Goal: Task Accomplishment & Management: Complete application form

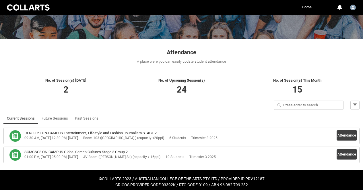
scroll to position [72, 0]
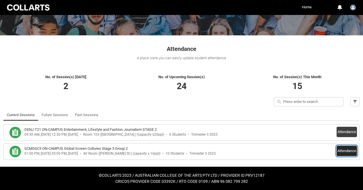
click at [347, 147] on button "Attendance" at bounding box center [346, 150] width 20 height 10
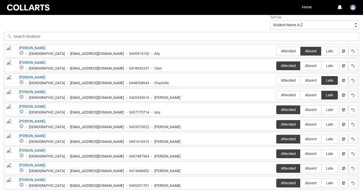
scroll to position [206, 0]
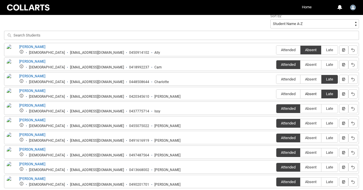
click at [312, 94] on span "Absent" at bounding box center [310, 93] width 21 height 4
click at [300, 94] on input "Absent" at bounding box center [300, 93] width 0 height 0
type lightning-radio-group "Absent"
radio input "true"
click at [321, 93] on input "Late" at bounding box center [321, 93] width 0 height 0
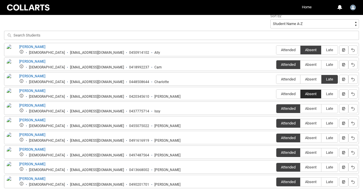
type lightning-radio-group "Late"
radio input "true"
click at [312, 94] on span "Absent" at bounding box center [310, 93] width 21 height 4
click at [300, 94] on input "Absent" at bounding box center [300, 93] width 0 height 0
type lightning-radio-group "Absent"
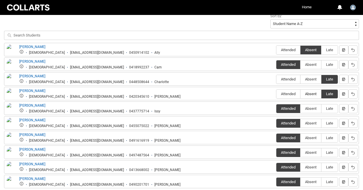
radio input "true"
click at [361, 37] on div "No. of Session(s) Today 2 No. of Upcoming Session(s) 24 No. of Session(s) This …" at bounding box center [181, 64] width 363 height 267
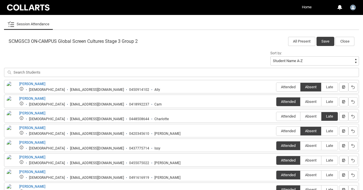
scroll to position [159, 0]
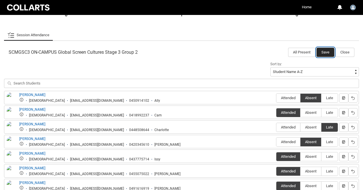
click at [327, 50] on button "Save" at bounding box center [325, 52] width 18 height 9
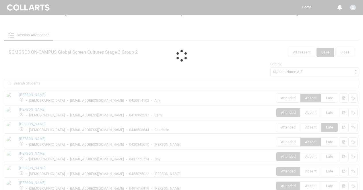
scroll to position [72, 0]
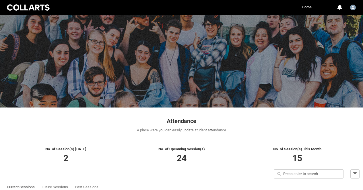
click at [309, 8] on link "Home" at bounding box center [306, 7] width 13 height 9
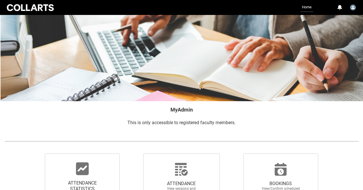
click at [94, 167] on div at bounding box center [82, 168] width 55 height 14
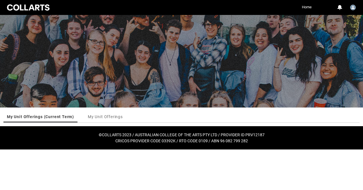
click at [150, 114] on ul "My Unit Offerings (Current Term) My Unit Offerings More Tabs" at bounding box center [181, 117] width 356 height 12
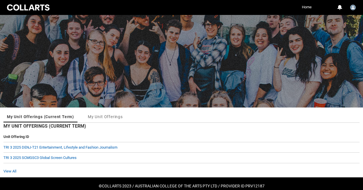
scroll to position [11, 0]
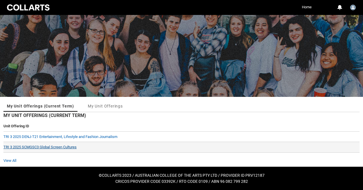
click at [70, 147] on link "TRI 3 2025 SCMGSC3 Global Screen Cultures" at bounding box center [39, 147] width 73 height 4
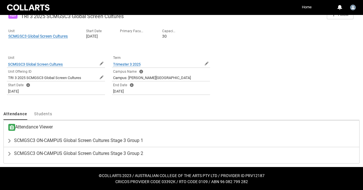
scroll to position [106, 0]
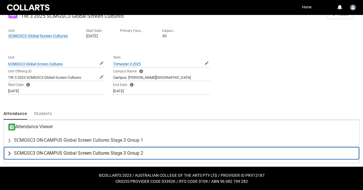
click at [90, 149] on button "SCMGSC3 ON-CAMPUS Global Screen Cultures Stage 3 Group 2" at bounding box center [181, 153] width 355 height 13
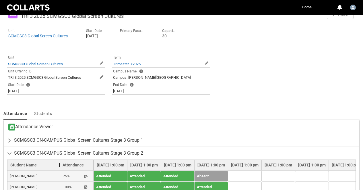
click at [188, 105] on div "Unit Offering TRI 3 2025 SCMGSC3 Global Screen Cultures Follow Unit SCMGSC3 Glo…" at bounding box center [181, 152] width 356 height 296
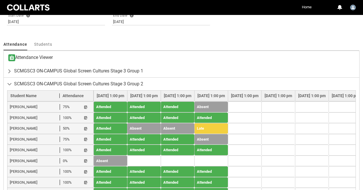
scroll to position [187, 0]
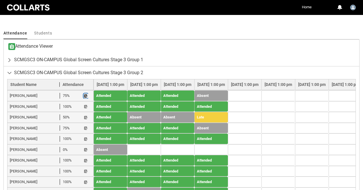
click at [85, 95] on lightning-primitive-icon "button" at bounding box center [86, 95] width 4 height 4
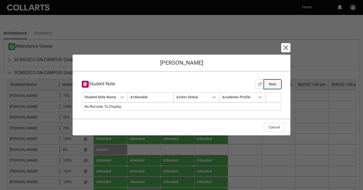
click at [276, 82] on button "New" at bounding box center [272, 83] width 17 height 9
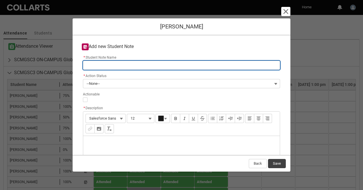
click at [125, 62] on input "* Student Note Name" at bounding box center [181, 65] width 197 height 9
type lightning-primitive-input-simple "N"
type input "N"
type lightning-primitive-input-simple "No"
type input "No"
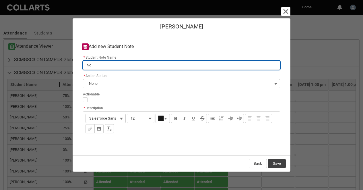
type lightning-primitive-input-simple "No"
type input "No"
type lightning-primitive-input-simple "No j"
type input "No j"
type lightning-primitive-input-simple "No jo"
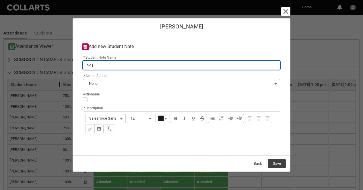
type input "No jo"
type lightning-primitive-input-simple "No jou"
type input "No jou"
type lightning-primitive-input-simple "No jour"
type input "No jour"
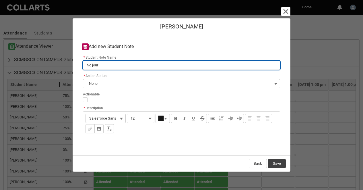
type lightning-primitive-input-simple "No journ"
type input "No journ"
type lightning-primitive-input-simple "No journa"
type input "No journa"
type lightning-primitive-input-simple "No journal"
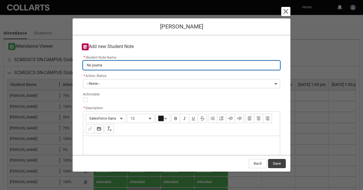
type input "No journal"
type lightning-primitive-input-simple "No journal"
type input "No journal"
type lightning-primitive-input-simple "No journal e"
type input "No journal e"
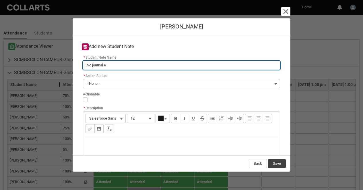
type lightning-primitive-input-simple "No journal en"
type input "No journal en"
type lightning-primitive-input-simple "No journal ent"
type input "No journal ent"
type lightning-primitive-input-simple "No journal entr"
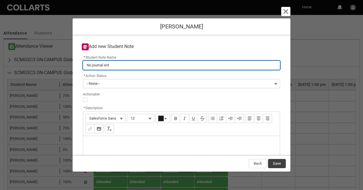
type input "No journal entr"
type lightning-primitive-input-simple "No journal entri"
type input "No journal entri"
type lightning-primitive-input-simple "No journal entrie"
type input "No journal entrie"
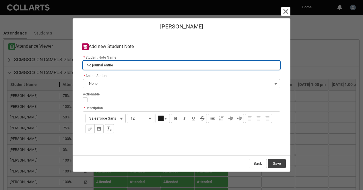
type lightning-primitive-input-simple "No journal entries"
type input "No journal entries"
type lightning-primitive-input-simple "No journal entries"
type input "No journal entries"
type lightning-primitive-input-simple "No journal entries a"
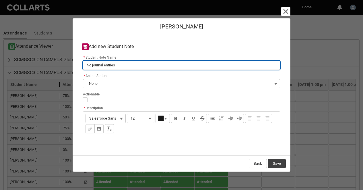
type input "No journal entries a"
type lightning-primitive-input-simple "No journal entries as"
type input "No journal entries as"
type lightning-primitive-input-simple "No journal entries as"
type input "No journal entries as"
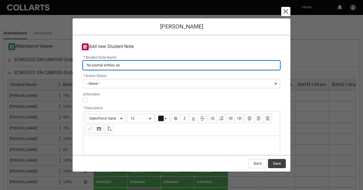
type lightning-primitive-input-simple "No journal entries as o"
type input "No journal entries as o"
type lightning-primitive-input-simple "No journal entries as on"
type input "No journal entries as on"
type lightning-primitive-input-simple "No journal entries as one"
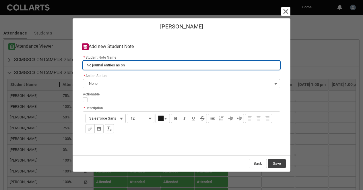
type input "No journal entries as one"
type lightning-primitive-input-simple "No journal entries as one"
type input "No journal entries as one"
type lightning-primitive-input-simple "No journal entries as one"
type input "No journal entries as one"
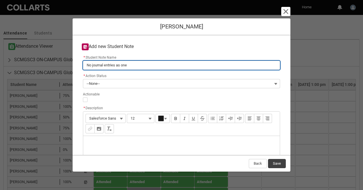
type lightning-primitive-input-simple "No journal entries as on"
type input "No journal entries as on"
type lightning-primitive-input-simple "No journal entries as o"
type input "No journal entries as o"
type lightning-primitive-input-simple "No journal entries as of"
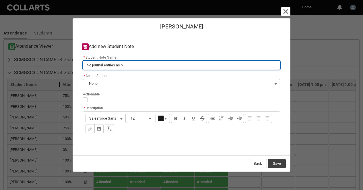
type input "No journal entries as of"
type lightning-primitive-input-simple "No journal entries as of"
type input "No journal entries as of"
type lightning-primitive-input-simple "No journal entries as of w"
type input "No journal entries as of w"
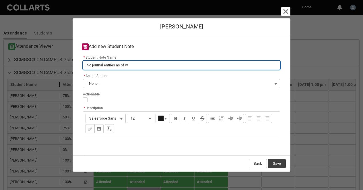
type lightning-primitive-input-simple "No journal entries as of we"
type input "No journal entries as of we"
type lightning-primitive-input-simple "No journal entries as of wee"
type input "No journal entries as of wee"
type lightning-primitive-input-simple "No journal entries as of week"
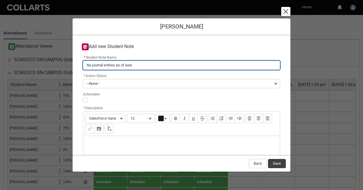
type input "No journal entries as of week"
type lightning-primitive-input-simple "No journal entries as of week"
type input "No journal entries as of week"
type lightning-primitive-input-simple "No journal entries as of week 2"
type input "No journal entries as of week 2"
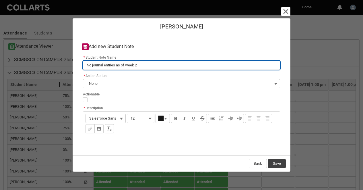
type lightning-primitive-input-simple "No journal entries as of week"
type input "No journal entries as of week"
type lightning-primitive-input-simple "No journal entries as of week 4"
type input "No journal entries as of week 4"
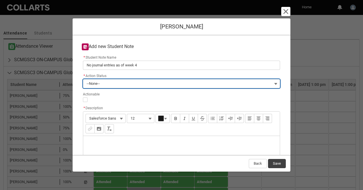
click at [118, 85] on button "--None--" at bounding box center [181, 83] width 197 height 9
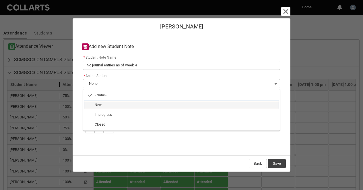
click at [120, 104] on span "New" at bounding box center [186, 104] width 182 height 5
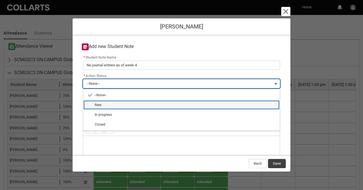
type lightning-combobox "New"
type lightning-picklist "New"
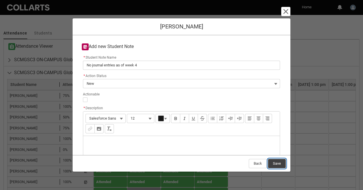
click at [277, 160] on button "Save" at bounding box center [277, 163] width 18 height 9
click at [153, 142] on div "Description" at bounding box center [181, 150] width 196 height 28
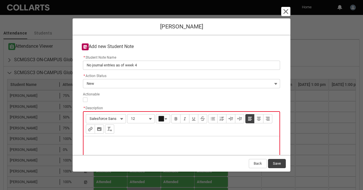
click at [176, 101] on div at bounding box center [181, 99] width 197 height 5
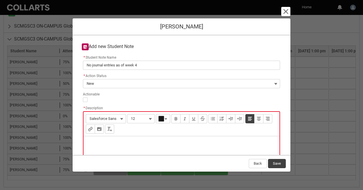
scroll to position [221, 0]
click at [97, 146] on p "Description" at bounding box center [181, 144] width 187 height 6
type lightning-input-rich-text "<p>S</p>"
type lightning-input-rich-text "<p>Some cause for concern</p>"
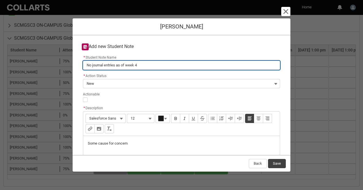
drag, startPoint x: 149, startPoint y: 64, endPoint x: 22, endPoint y: 55, distance: 127.1
click at [22, 55] on section "Cancel and close [PERSON_NAME] Add new Student Note * Student Note Name No jour…" at bounding box center [181, 95] width 363 height 190
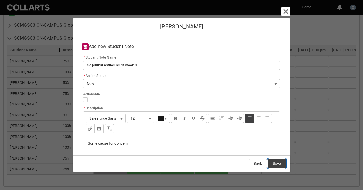
click at [279, 164] on button "Save" at bounding box center [277, 163] width 18 height 9
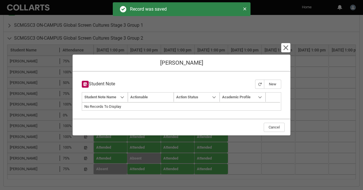
type input "160"
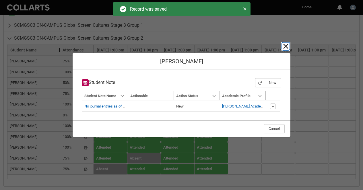
click at [284, 45] on lightning-primitive-icon "button" at bounding box center [285, 46] width 7 height 7
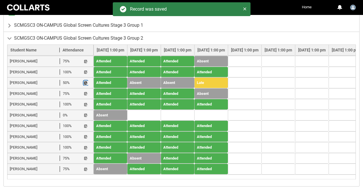
click at [84, 84] on lightning-primitive-icon "button" at bounding box center [86, 83] width 4 height 4
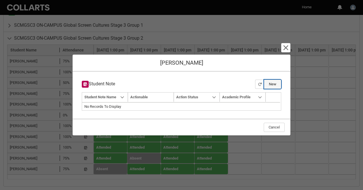
click at [271, 83] on button "New" at bounding box center [272, 83] width 17 height 9
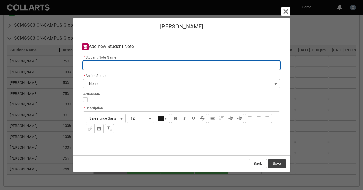
click at [126, 63] on input "* Student Note Name" at bounding box center [181, 65] width 197 height 9
paste input "No journal entries as of week 4"
type lightning-primitive-input-simple "No journal entries as of week 4"
type input "No journal entries as of week 4"
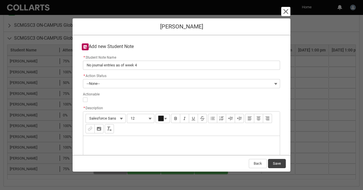
click at [113, 146] on div "Description" at bounding box center [181, 150] width 196 height 28
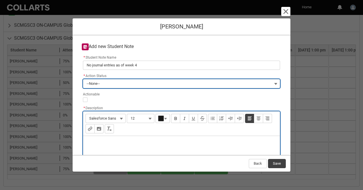
click at [111, 83] on button "--None--" at bounding box center [181, 83] width 197 height 9
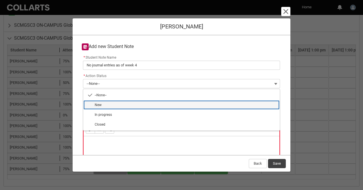
click at [113, 106] on span "New" at bounding box center [186, 104] width 182 height 5
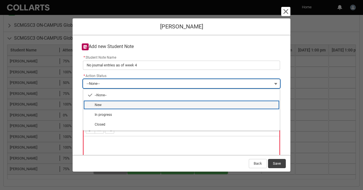
type lightning-combobox "New"
type lightning-picklist "New"
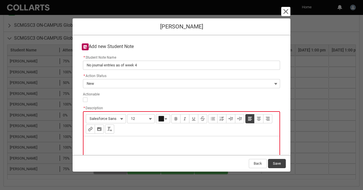
click at [111, 139] on div "Description" at bounding box center [181, 150] width 196 height 28
type lightning-input-rich-text "<p>o</p>"
type lightning-input-rich-text "<p>Some cause for concern</p>"
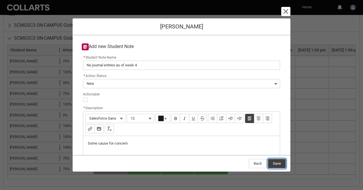
click at [280, 164] on button "Save" at bounding box center [277, 163] width 18 height 9
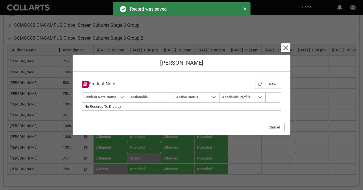
type input "160"
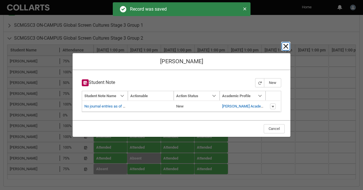
click at [284, 47] on lightning-primitive-icon "button" at bounding box center [285, 46] width 7 height 7
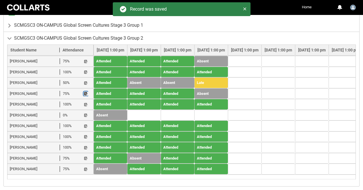
click at [84, 93] on lightning-primitive-icon "button" at bounding box center [86, 93] width 4 height 4
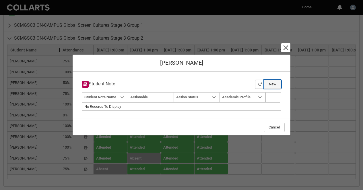
click at [275, 84] on button "New" at bounding box center [272, 83] width 17 height 9
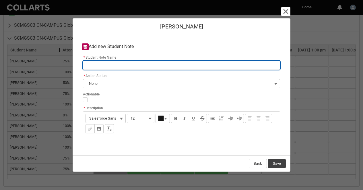
click at [254, 64] on input "* Student Note Name" at bounding box center [181, 65] width 197 height 9
type lightning-primitive-input-simple "No journal entries as of week 4"
type input "No journal entries as of week 4"
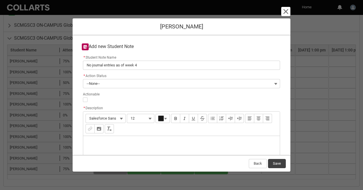
click at [113, 138] on div "Description" at bounding box center [181, 150] width 196 height 28
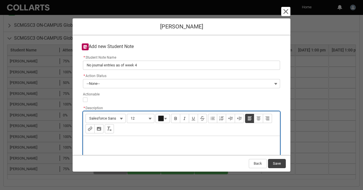
type lightning-input-rich-text "<p>A</p>"
type lightning-input-rich-text "<p>Also didn't attend this week, but asked for readings and seems engaged</p>"
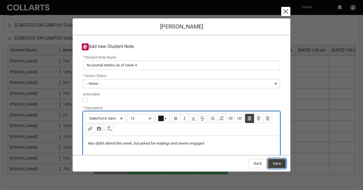
click at [282, 164] on button "Save" at bounding box center [277, 163] width 18 height 9
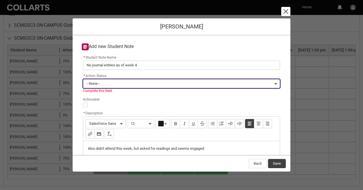
click at [155, 82] on button "--None--" at bounding box center [181, 83] width 197 height 9
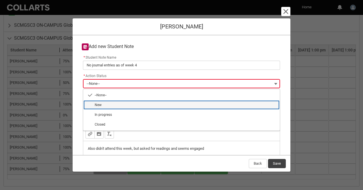
click at [150, 105] on span "New" at bounding box center [186, 104] width 182 height 5
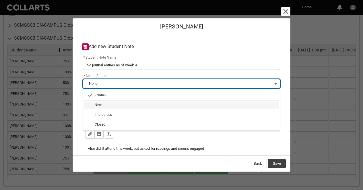
type lightning-combobox "New"
type lightning-picklist "New"
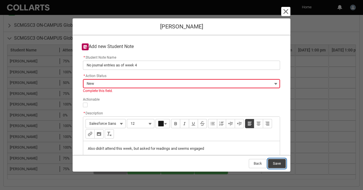
click at [282, 165] on button "Save" at bounding box center [277, 163] width 18 height 9
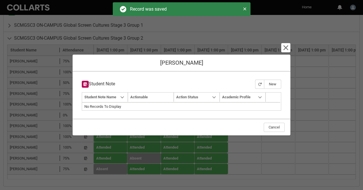
type input "160"
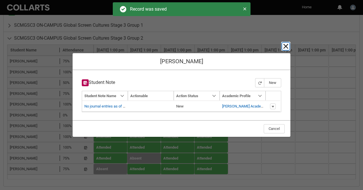
click at [286, 47] on lightning-primitive-icon "button" at bounding box center [285, 46] width 7 height 7
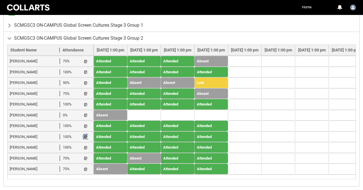
click at [86, 137] on lightning-primitive-icon "button" at bounding box center [86, 136] width 4 height 4
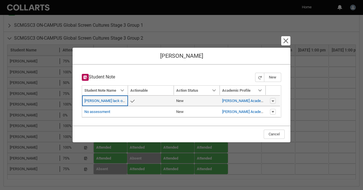
click at [167, 100] on span "True" at bounding box center [150, 101] width 41 height 6
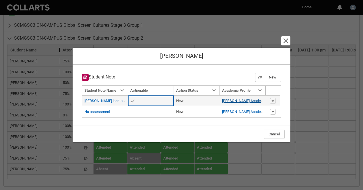
click at [236, 100] on link "[PERSON_NAME] Academic Profile" at bounding box center [250, 100] width 56 height 4
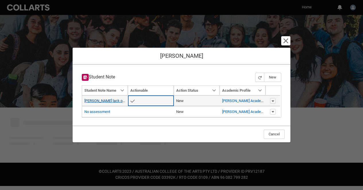
click at [109, 101] on link "[PERSON_NAME] lack of engagement in SCMPR3" at bounding box center [124, 100] width 80 height 4
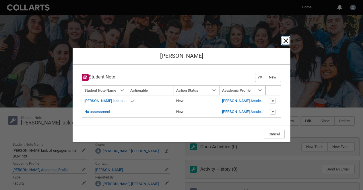
click at [285, 40] on lightning-primitive-icon "button" at bounding box center [285, 40] width 7 height 7
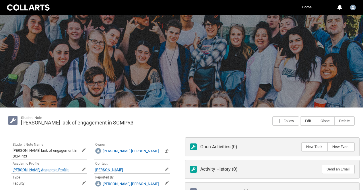
click at [161, 129] on div "Student Note [PERSON_NAME] lack of engagement in SCMPR3 Follow Edit Clone Delete" at bounding box center [181, 120] width 356 height 19
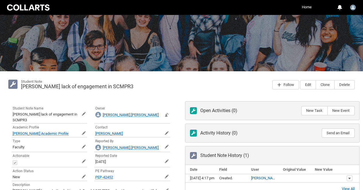
scroll to position [11, 0]
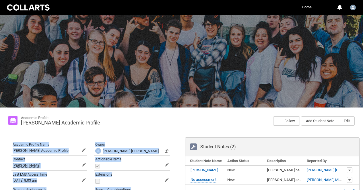
scroll to position [146, 0]
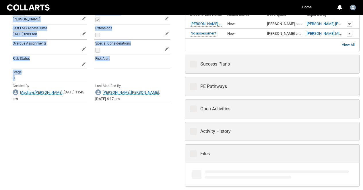
drag, startPoint x: 147, startPoint y: 130, endPoint x: 109, endPoint y: 118, distance: 39.9
click at [109, 118] on div "Academic Profile [PERSON_NAME] Academic Profile Follow Add Student Note Edit Ac…" at bounding box center [181, 75] width 363 height 228
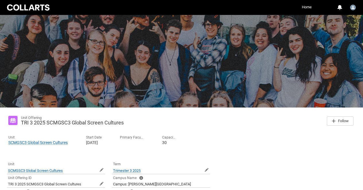
click at [155, 154] on div "Unit Offering TRI 3 2025 SCMGSC3 Global Screen Cultures Follow Unit SCMGSC3 Glo…" at bounding box center [181, 190] width 356 height 159
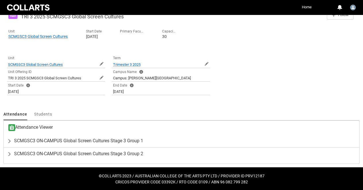
scroll to position [106, 0]
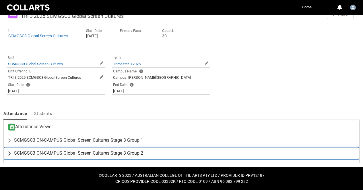
click at [135, 154] on span "SCMGSC3 ON-CAMPUS Global Screen Cultures Stage 3 Group 2" at bounding box center [78, 153] width 129 height 6
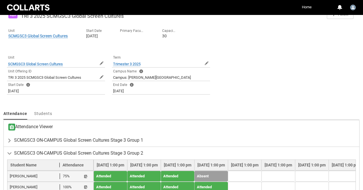
click at [187, 103] on div "Unit Offering TRI 3 2025 SCMGSC3 Global Screen Cultures Follow Unit SCMGSC3 Glo…" at bounding box center [181, 152] width 356 height 296
click at [211, 102] on div "Unit Offering TRI 3 2025 SCMGSC3 Global Screen Cultures Follow Unit SCMGSC3 Glo…" at bounding box center [181, 152] width 356 height 296
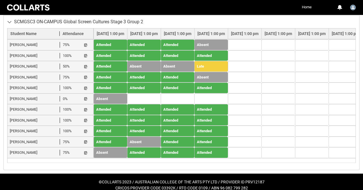
scroll to position [244, 0]
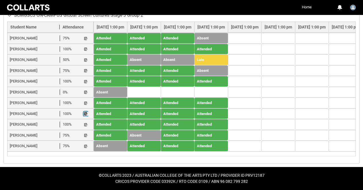
click at [84, 113] on lightning-primitive-icon "button" at bounding box center [86, 114] width 4 height 4
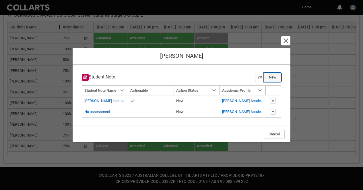
click at [275, 76] on button "New" at bounding box center [272, 77] width 17 height 9
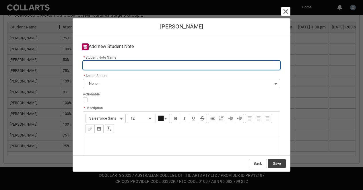
click at [157, 63] on input "* Student Note Name" at bounding box center [181, 65] width 197 height 9
type lightning-primitive-input-simple "No journal entries as of week 4"
type input "No journal entries as of week 4"
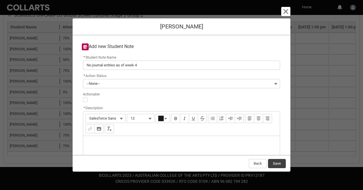
click at [119, 139] on div "Description" at bounding box center [181, 150] width 196 height 28
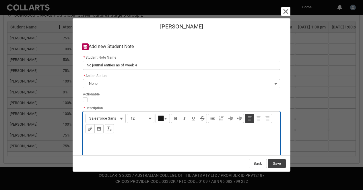
type lightning-input-rich-text "<p>A</p>"
type lightning-input-rich-text "<p>Also had not watched/attended to last week's film</p>"
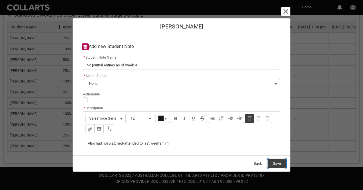
click at [277, 160] on button "Save" at bounding box center [277, 163] width 18 height 9
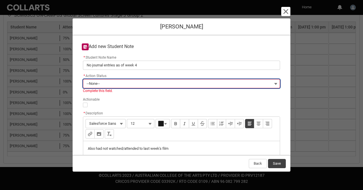
click at [160, 83] on button "--None--" at bounding box center [181, 83] width 197 height 9
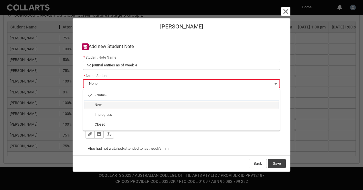
click at [153, 106] on span "New" at bounding box center [186, 104] width 182 height 5
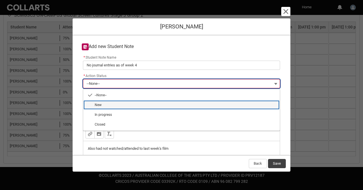
type lightning-combobox "New"
type lightning-picklist "New"
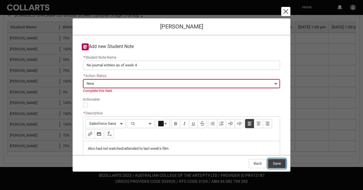
click at [276, 165] on button "Save" at bounding box center [277, 163] width 18 height 9
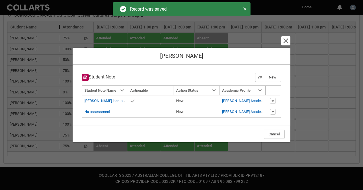
type input "160"
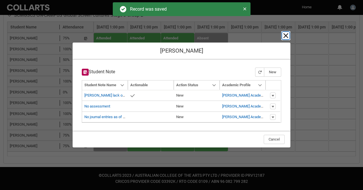
click at [285, 37] on lightning-primitive-icon "button" at bounding box center [285, 35] width 7 height 7
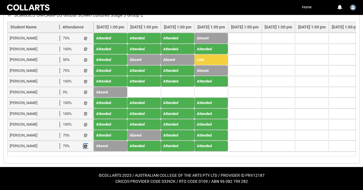
click at [86, 146] on lightning-primitive-icon "button" at bounding box center [86, 146] width 4 height 4
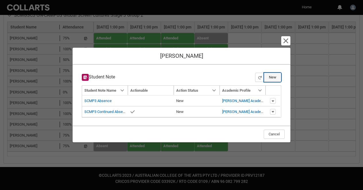
click at [269, 78] on button "New" at bounding box center [272, 77] width 17 height 9
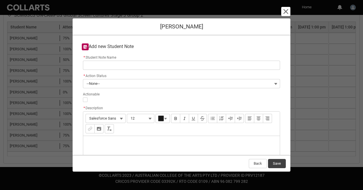
click at [230, 71] on lightning-layout-item "* Student Note Name" at bounding box center [181, 63] width 199 height 18
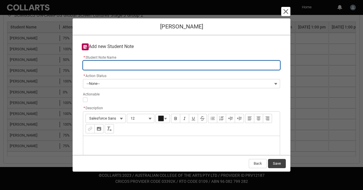
click at [230, 69] on input "* Student Note Name" at bounding box center [181, 65] width 197 height 9
click at [217, 65] on input "* Student Note Name" at bounding box center [181, 65] width 197 height 9
click at [177, 66] on input "* Student Note Name" at bounding box center [181, 65] width 197 height 9
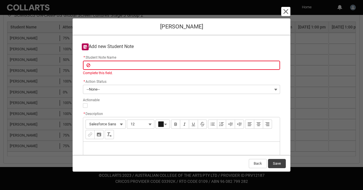
click at [186, 60] on div "* Student Note Name" at bounding box center [181, 62] width 197 height 16
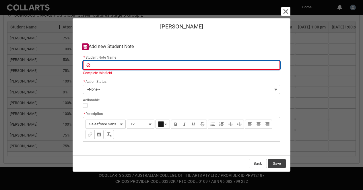
click at [185, 66] on input "* Student Note Name" at bounding box center [181, 65] width 197 height 9
type lightning-primitive-input-simple "N"
type input "N"
type lightning-primitive-input-simple "No"
type input "No"
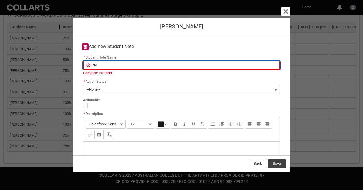
type lightning-primitive-input-simple "No"
type input "No"
type lightning-primitive-input-simple "No m"
type input "No m"
type lightning-primitive-input-simple "No mo"
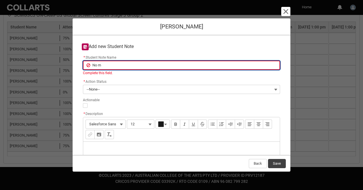
type input "No mo"
type lightning-primitive-input-simple "No moj"
type input "No moj"
type lightning-primitive-input-simple "No mojr"
type input "No mojr"
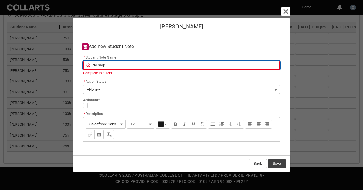
type lightning-primitive-input-simple "No moj"
type input "No moj"
type lightning-primitive-input-simple "No mo"
type input "No mo"
type lightning-primitive-input-simple "No m"
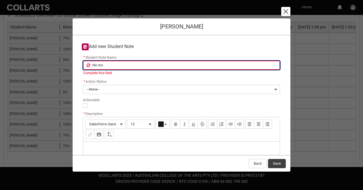
type input "No m"
type lightning-primitive-input-simple "No"
type input "No"
type lightning-primitive-input-simple "No"
type input "No"
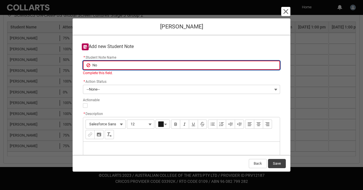
type lightning-primitive-input-simple "N"
type input "N"
type lightning-primitive-input-simple "N"
type input "N"
type lightning-primitive-input-simple "No"
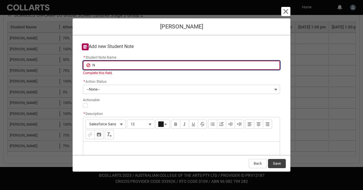
type input "No"
type lightning-primitive-input-simple "No"
type input "No"
type lightning-primitive-input-simple "No j"
type input "No j"
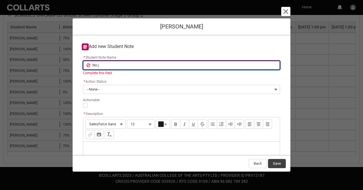
type lightning-primitive-input-simple "No jo"
type input "No jo"
type lightning-primitive-input-simple "No jou"
type input "No jou"
type lightning-primitive-input-simple "No jour"
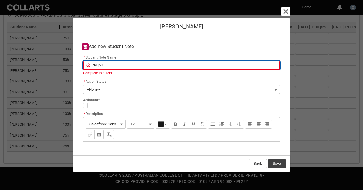
type input "No jour"
type lightning-primitive-input-simple "No journ"
type input "No journ"
type lightning-primitive-input-simple "No journa"
type input "No journa"
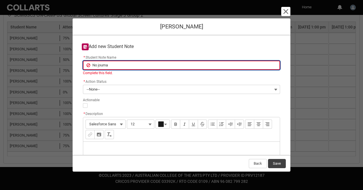
type lightning-primitive-input-simple "No journaa"
type input "No journaa"
type lightning-primitive-input-simple "No journa"
type input "No journa"
type lightning-primitive-input-simple "No journal"
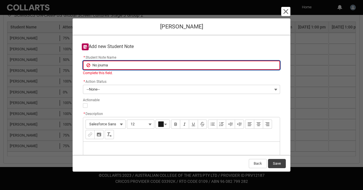
type input "No journal"
type lightning-primitive-input-simple "No journal"
type input "No journal"
type lightning-primitive-input-simple "No journal e"
type input "No journal e"
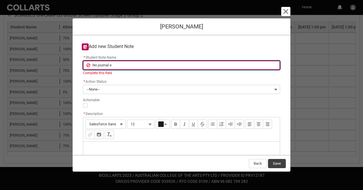
type lightning-primitive-input-simple "No journal en"
type input "No journal en"
type lightning-primitive-input-simple "No journal ent"
type input "No journal ent"
type lightning-primitive-input-simple "No journal entr"
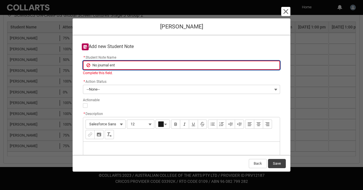
type input "No journal entr"
type lightning-primitive-input-simple "No journal entri"
type input "No journal entri"
type lightning-primitive-input-simple "No journal entrie"
type input "No journal entrie"
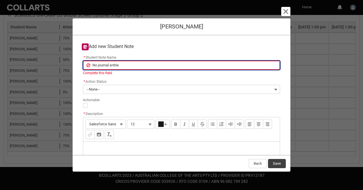
type lightning-primitive-input-simple "No journal entries"
type input "No journal entries"
type lightning-primitive-input-simple "No journal entries"
type input "No journal entries"
type lightning-primitive-input-simple "No journal entries a"
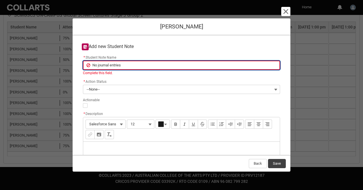
type input "No journal entries a"
type lightning-primitive-input-simple "No journal entries as"
type input "No journal entries as"
type lightning-primitive-input-simple "No journal entries as"
type input "No journal entries as"
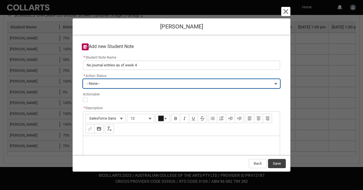
click at [175, 89] on lightning-layout-item "* Action Status --None--" at bounding box center [181, 81] width 199 height 18
click at [172, 82] on button "--None--" at bounding box center [181, 83] width 197 height 9
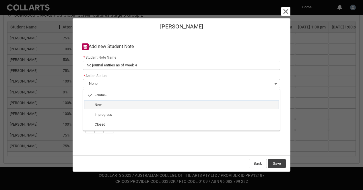
click at [174, 107] on span "New" at bounding box center [186, 104] width 182 height 5
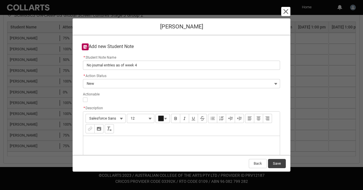
click at [185, 143] on div "Description" at bounding box center [181, 150] width 196 height 28
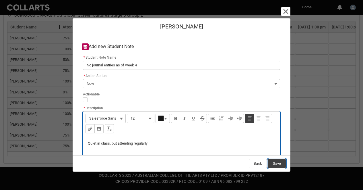
click at [283, 166] on button "Save" at bounding box center [277, 163] width 18 height 9
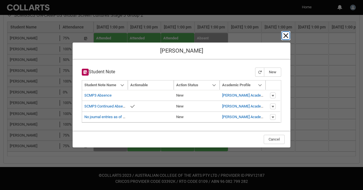
click at [286, 34] on lightning-primitive-icon "button" at bounding box center [285, 35] width 7 height 7
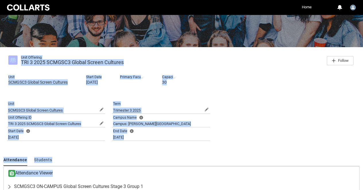
scroll to position [0, 0]
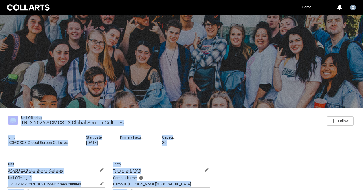
drag, startPoint x: 361, startPoint y: 61, endPoint x: 337, endPoint y: 13, distance: 53.5
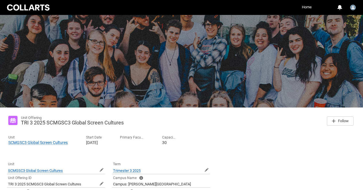
click at [229, 127] on div "Unit Offering TRI 3 2025 SCMGSC3 Global Screen Cultures Follow Unit SCMGSC3 Glo…" at bounding box center [181, 130] width 356 height 39
